Goal: Task Accomplishment & Management: Use online tool/utility

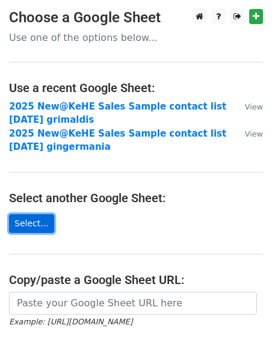
click at [29, 219] on link "Select..." at bounding box center [31, 224] width 45 height 19
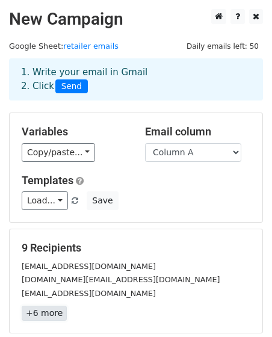
click at [44, 313] on link "+6 more" at bounding box center [44, 313] width 45 height 15
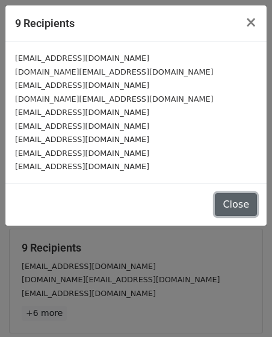
click at [246, 204] on button "Close" at bounding box center [236, 204] width 42 height 23
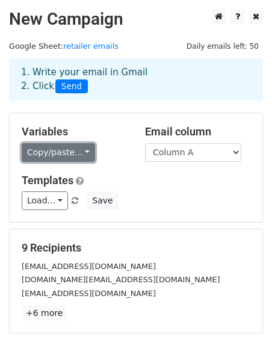
click at [74, 154] on link "Copy/paste..." at bounding box center [59, 152] width 74 height 19
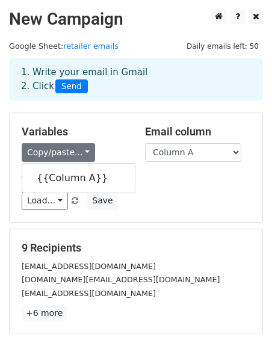
click at [117, 133] on h5 "Variables" at bounding box center [74, 131] width 105 height 13
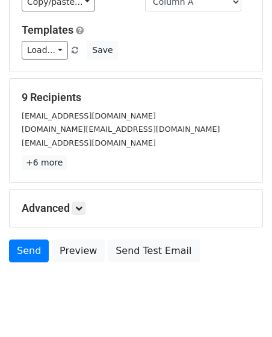
scroll to position [178, 0]
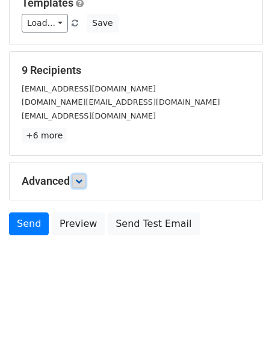
click at [83, 178] on icon at bounding box center [78, 181] width 7 height 7
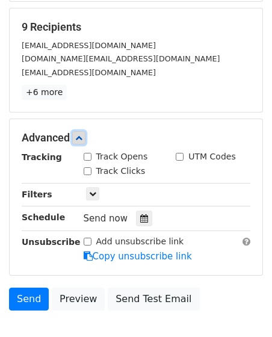
scroll to position [258, 0]
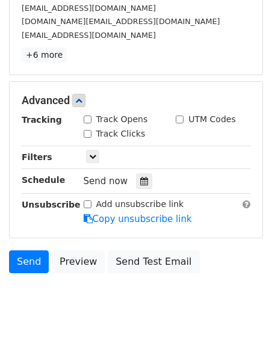
click at [88, 122] on input "Track Opens" at bounding box center [88, 120] width 8 height 8
checkbox input "true"
click at [88, 134] on input "Track Clicks" at bounding box center [88, 134] width 8 height 8
checkbox input "true"
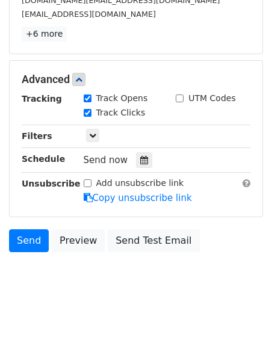
scroll to position [296, 0]
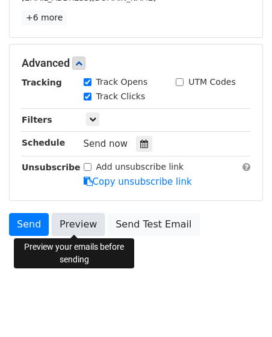
click at [72, 225] on link "Preview" at bounding box center [78, 224] width 53 height 23
